Goal: Information Seeking & Learning: Learn about a topic

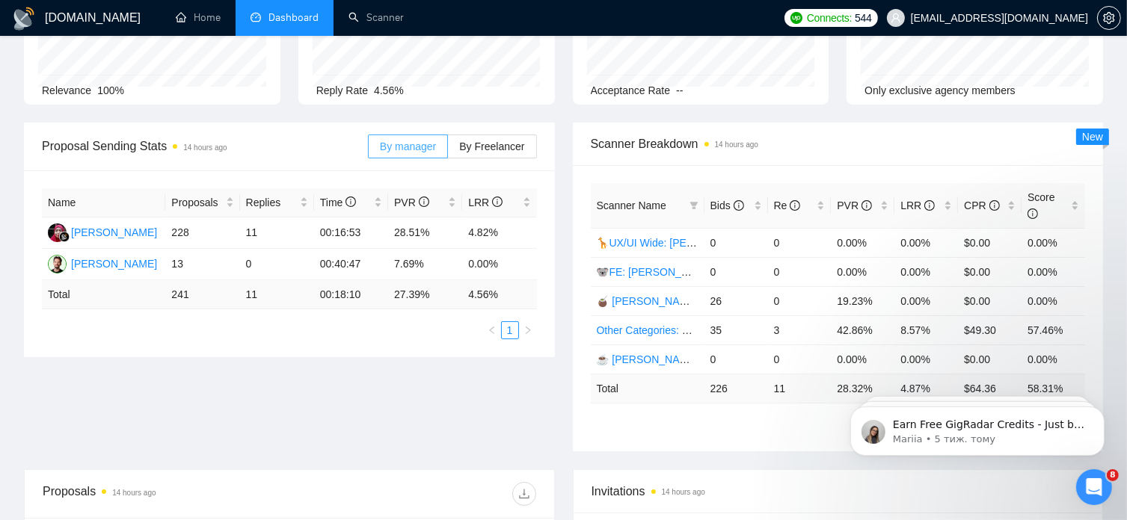
scroll to position [141, 0]
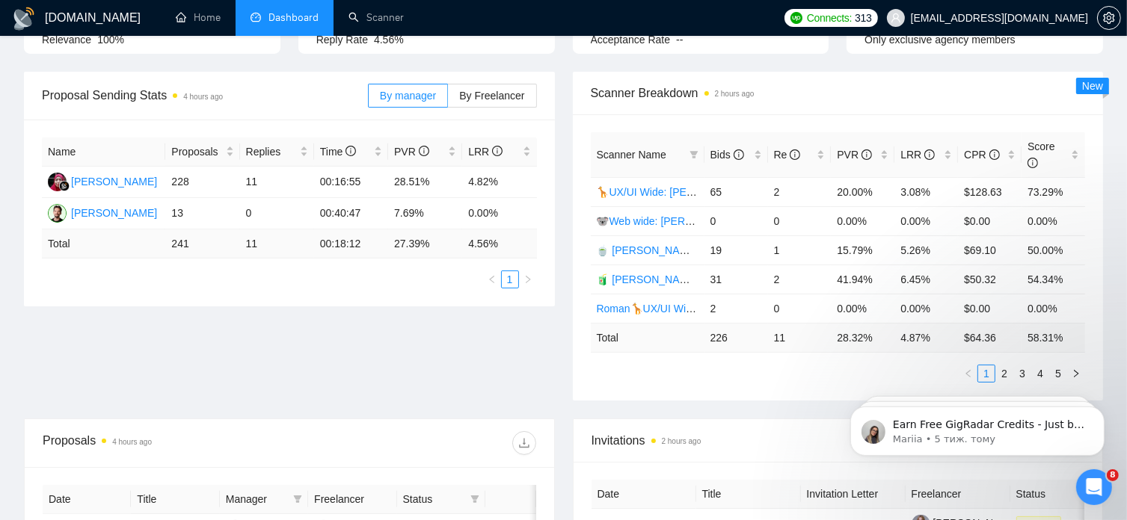
scroll to position [191, 0]
click at [1005, 366] on link "2" at bounding box center [1004, 374] width 16 height 16
click at [1023, 366] on link "3" at bounding box center [1022, 374] width 16 height 16
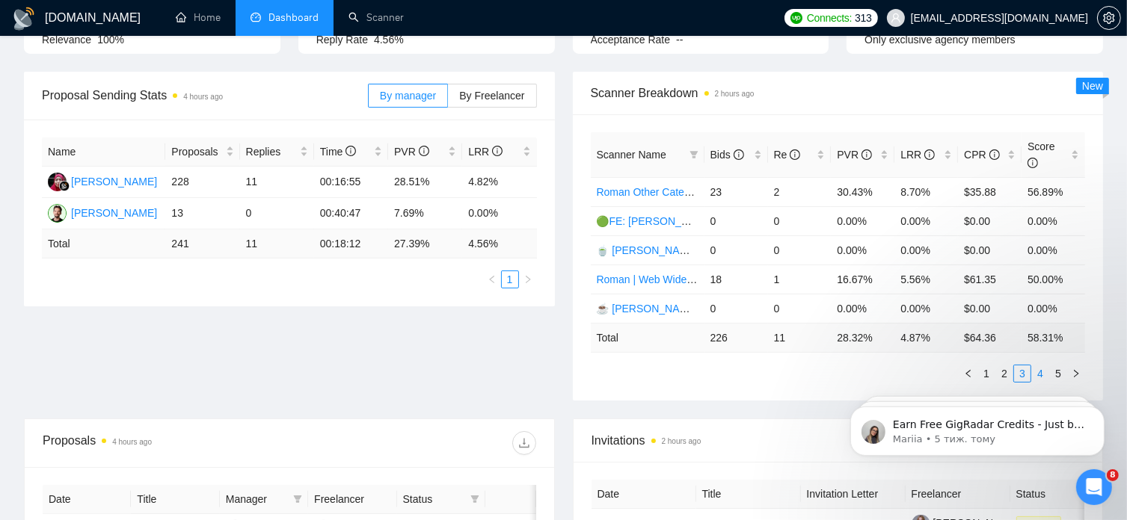
click at [1041, 366] on link "4" at bounding box center [1040, 374] width 16 height 16
click at [678, 186] on link "Other Categories: UX/UI & Web design [PERSON_NAME]" at bounding box center [732, 192] width 271 height 12
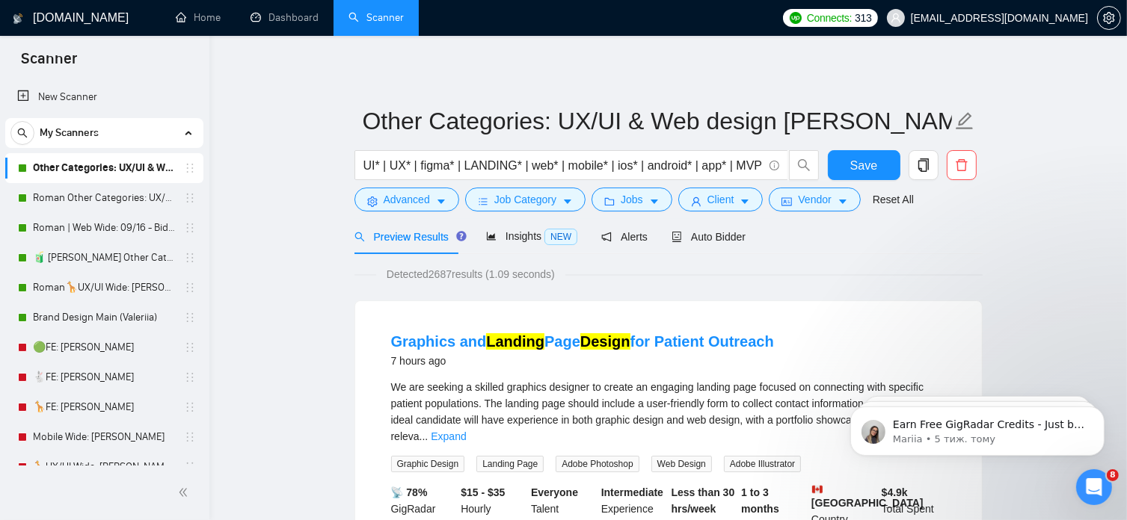
scroll to position [191, 0]
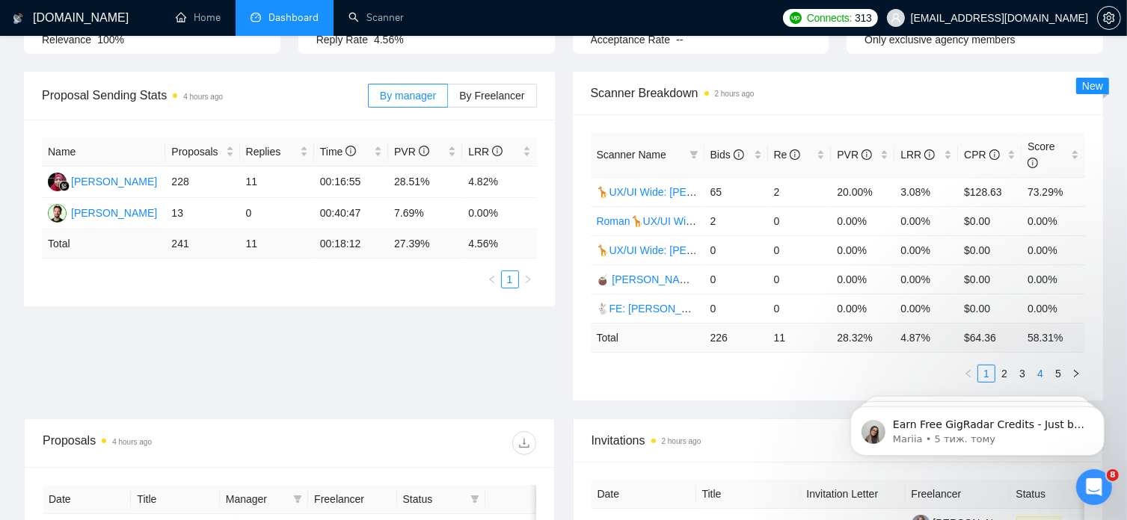
click at [1041, 366] on link "4" at bounding box center [1040, 374] width 16 height 16
click at [1054, 366] on link "5" at bounding box center [1058, 374] width 16 height 16
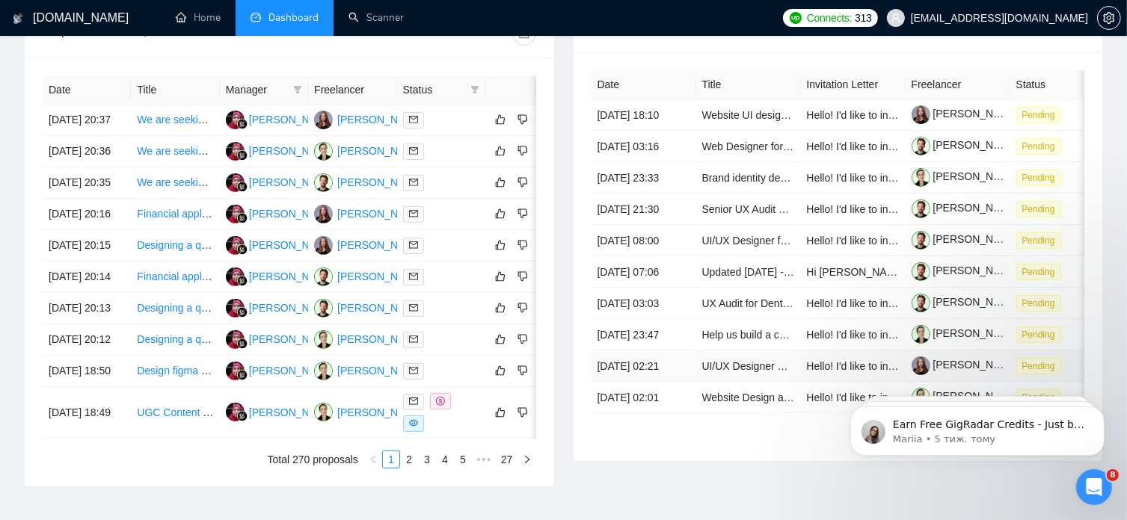
scroll to position [698, 0]
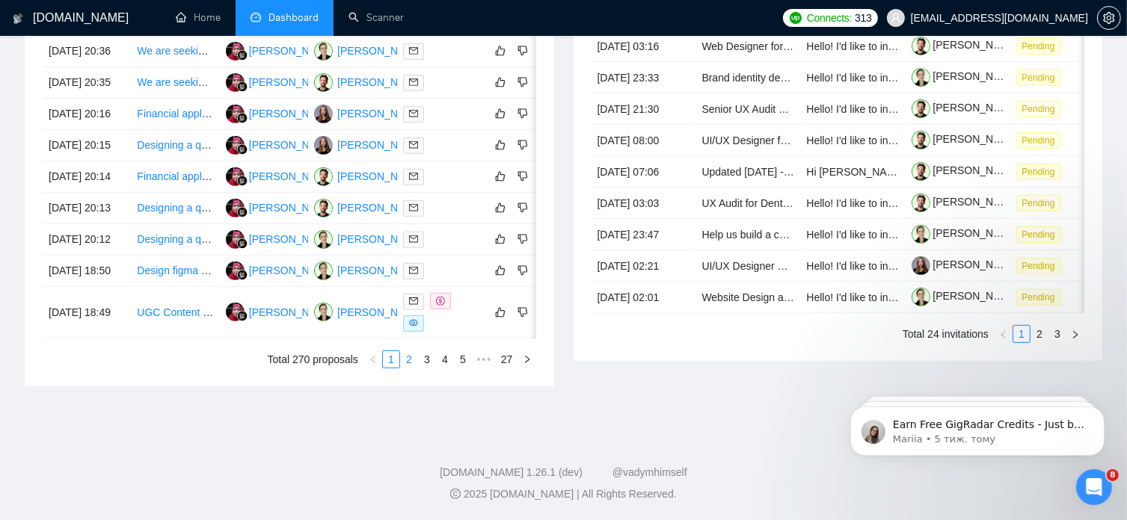
click at [409, 368] on link "2" at bounding box center [409, 359] width 16 height 16
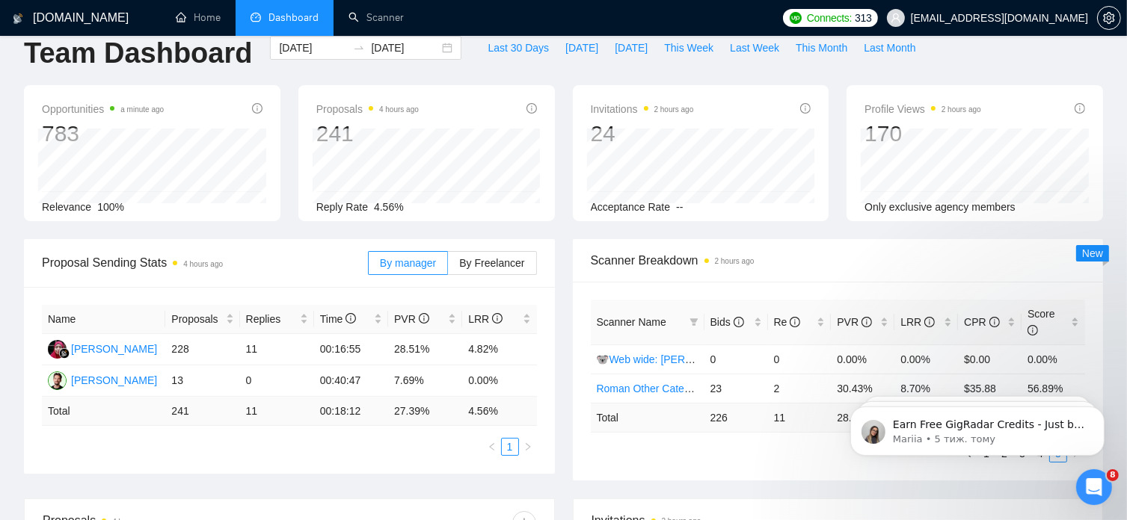
scroll to position [0, 0]
